Goal: Find specific page/section: Find specific page/section

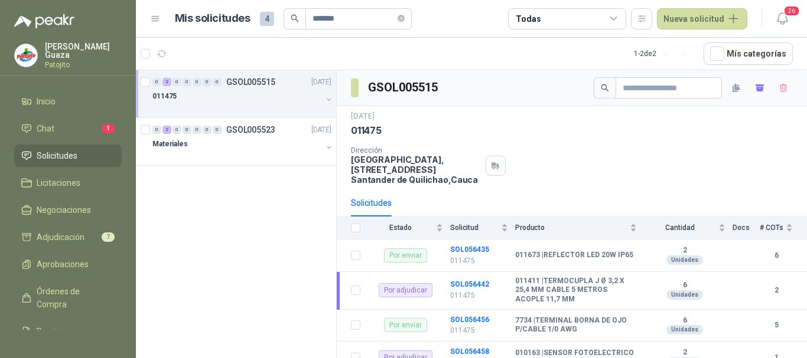
scroll to position [118, 0]
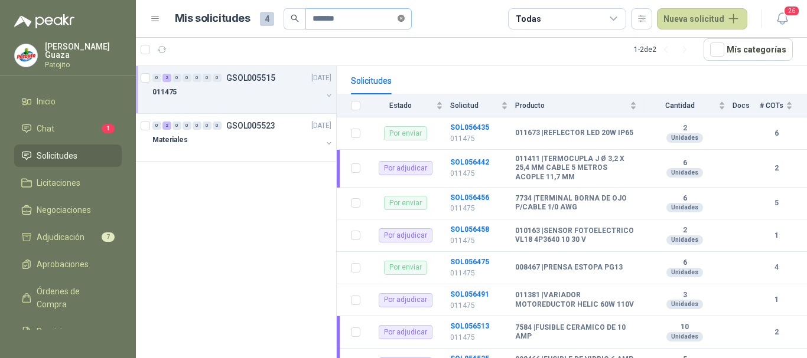
click at [405, 17] on icon "close-circle" at bounding box center [400, 18] width 7 height 7
drag, startPoint x: 377, startPoint y: 12, endPoint x: 364, endPoint y: 22, distance: 16.9
click at [377, 12] on input "text" at bounding box center [353, 19] width 83 height 20
type input "******"
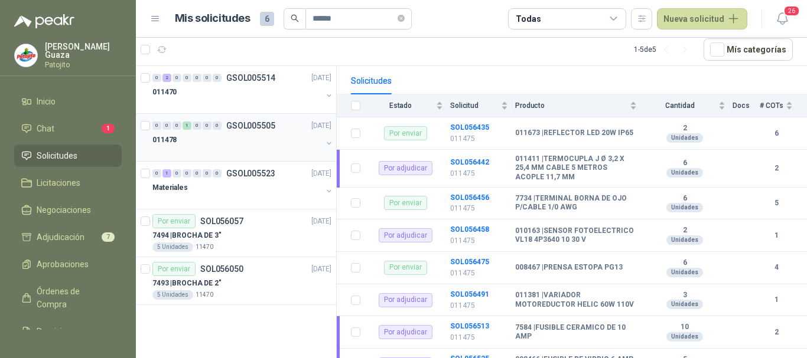
click at [263, 128] on p "GSOL005505" at bounding box center [250, 126] width 49 height 8
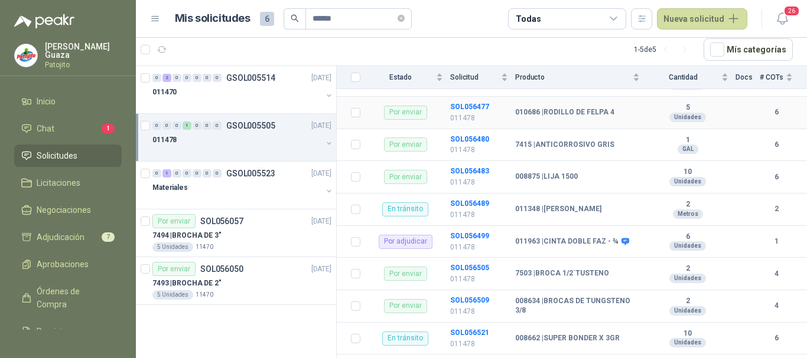
scroll to position [285, 0]
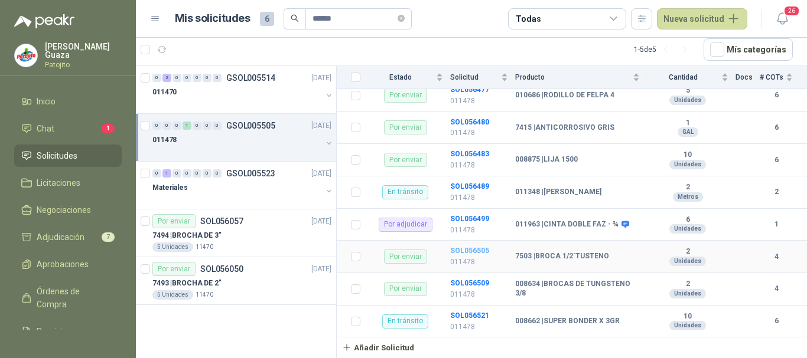
click at [466, 252] on b "SOL056505" at bounding box center [469, 251] width 39 height 8
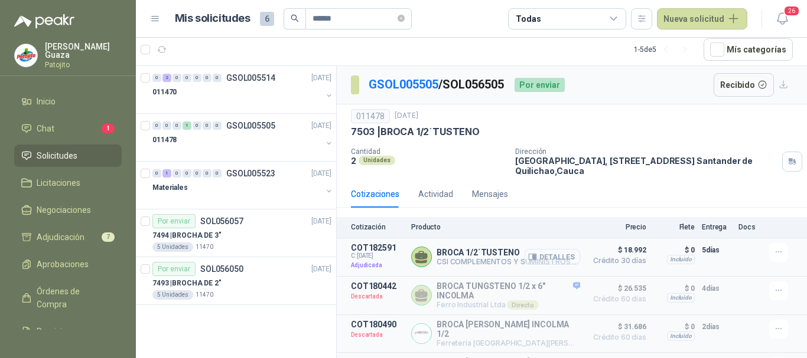
click at [549, 258] on button "Detalles" at bounding box center [552, 257] width 56 height 16
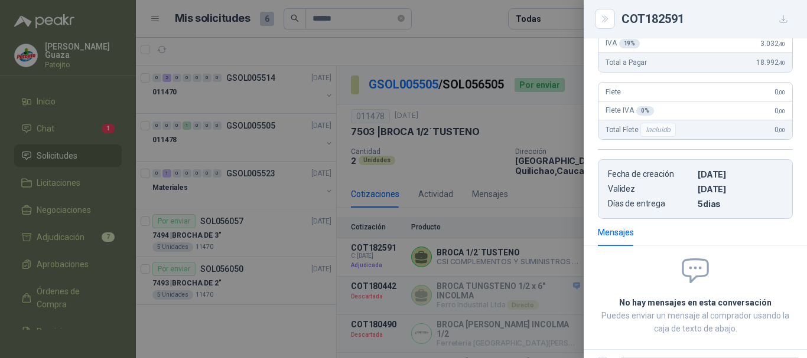
scroll to position [113, 0]
